Goal: Task Accomplishment & Management: Use online tool/utility

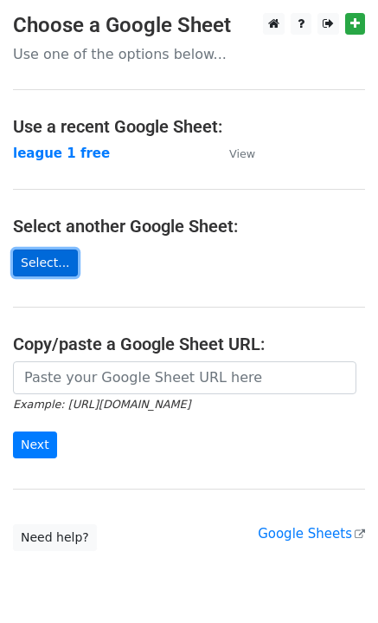
click at [53, 264] on link "Select..." at bounding box center [45, 262] width 65 height 27
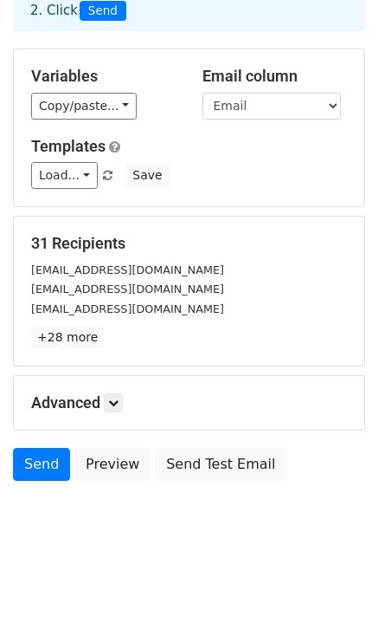
scroll to position [116, 0]
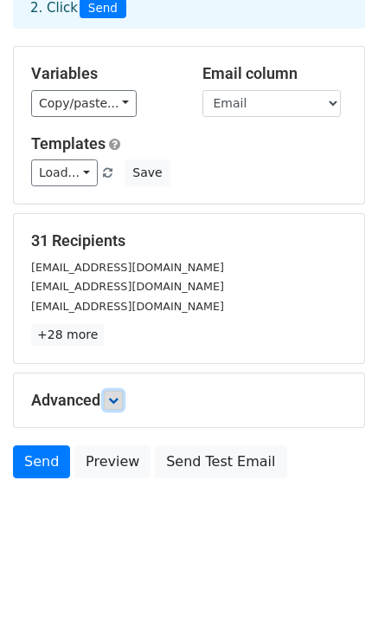
click at [118, 403] on icon at bounding box center [113, 400] width 10 height 10
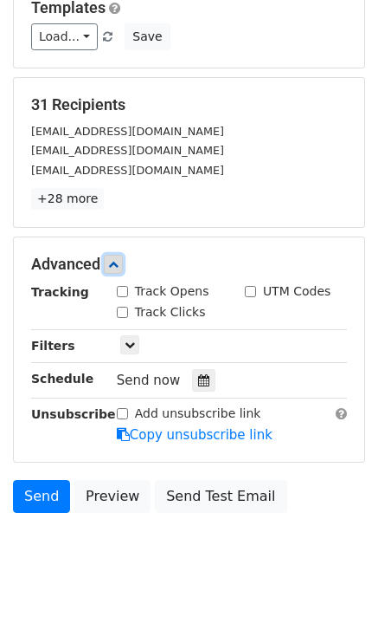
scroll to position [253, 0]
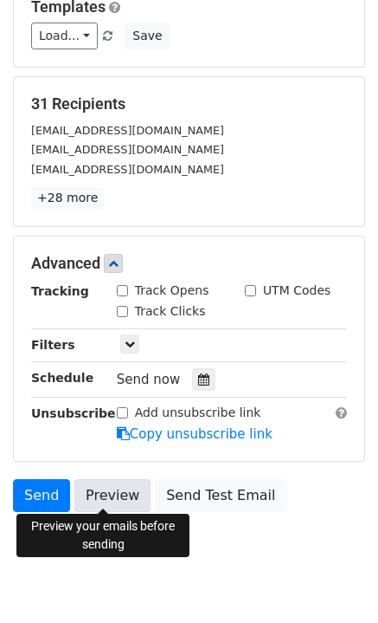
click at [98, 490] on link "Preview" at bounding box center [112, 495] width 76 height 33
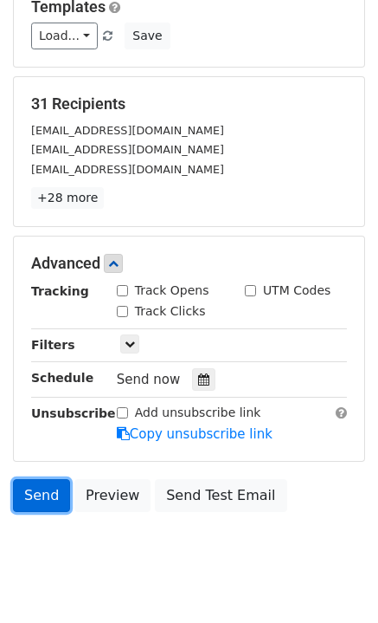
click at [37, 486] on link "Send" at bounding box center [41, 495] width 57 height 33
